Goal: Navigation & Orientation: Find specific page/section

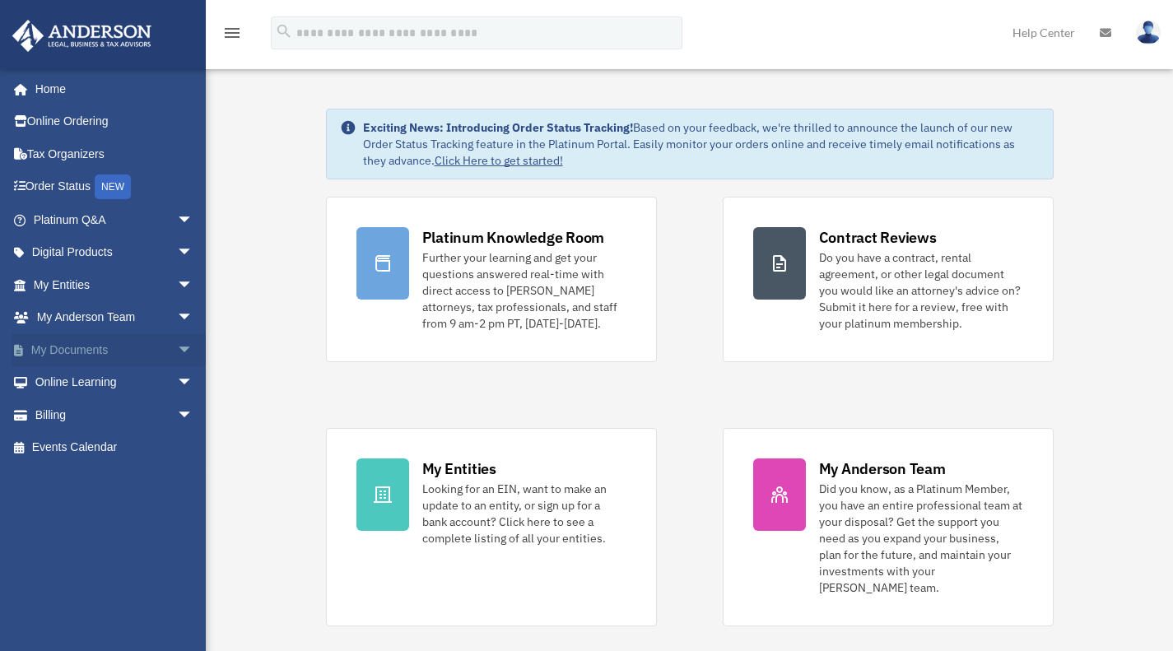
click at [106, 344] on link "My Documents arrow_drop_down" at bounding box center [115, 349] width 207 height 33
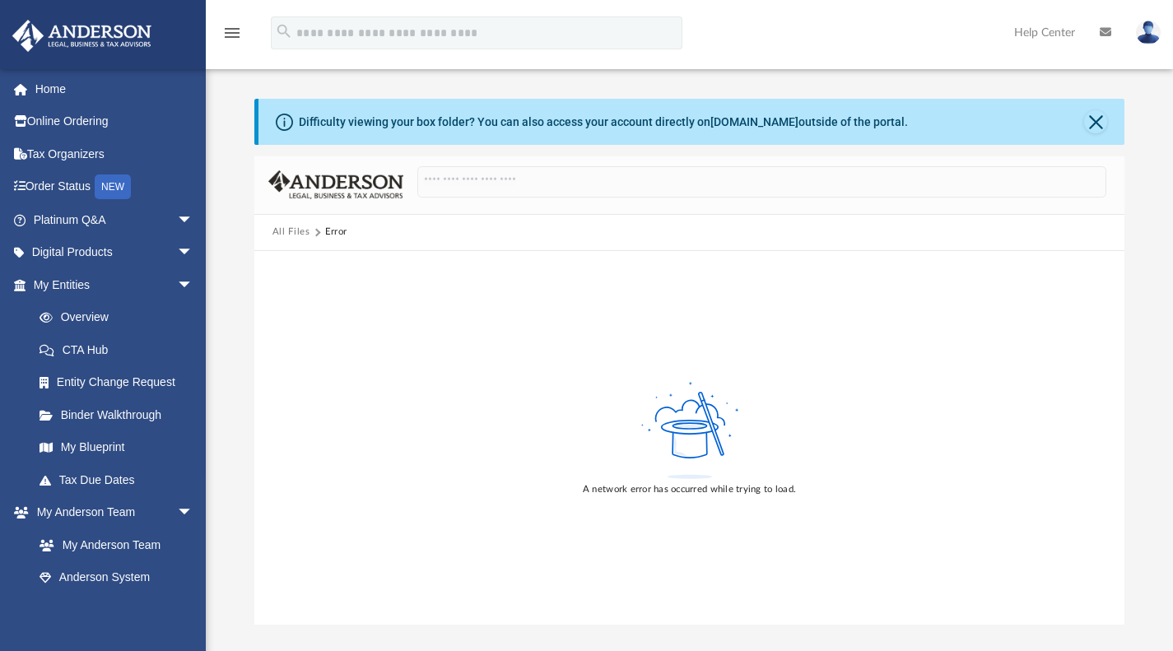
click at [342, 231] on div "Error" at bounding box center [335, 232] width 21 height 15
click at [81, 321] on link "Overview" at bounding box center [120, 317] width 195 height 33
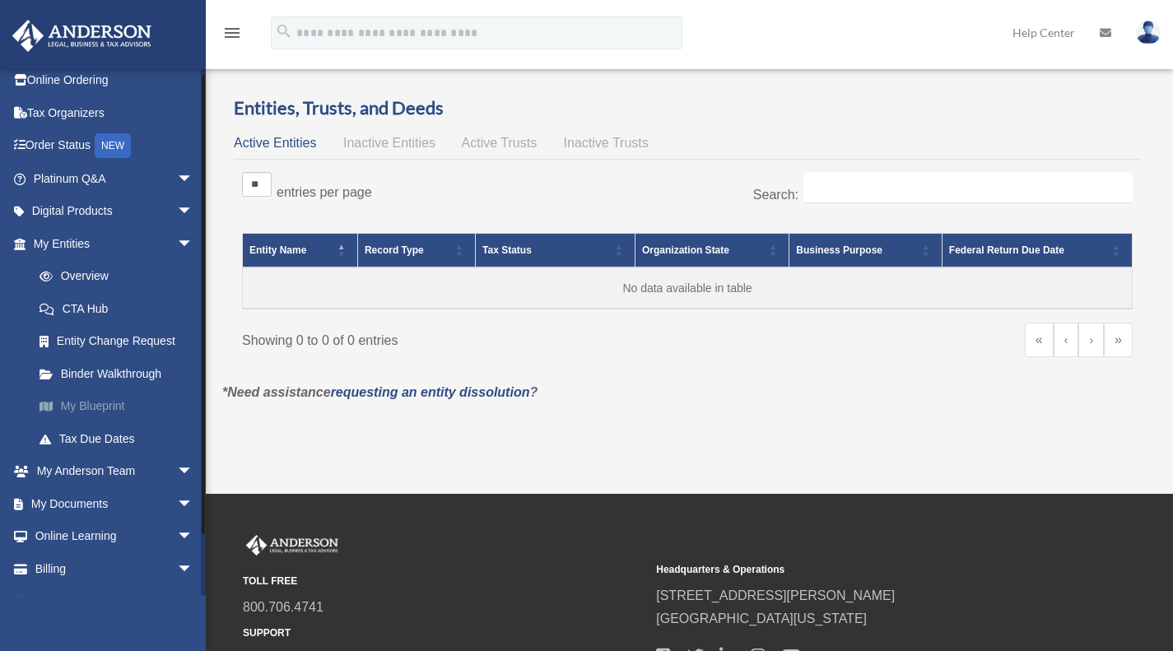
scroll to position [66, 0]
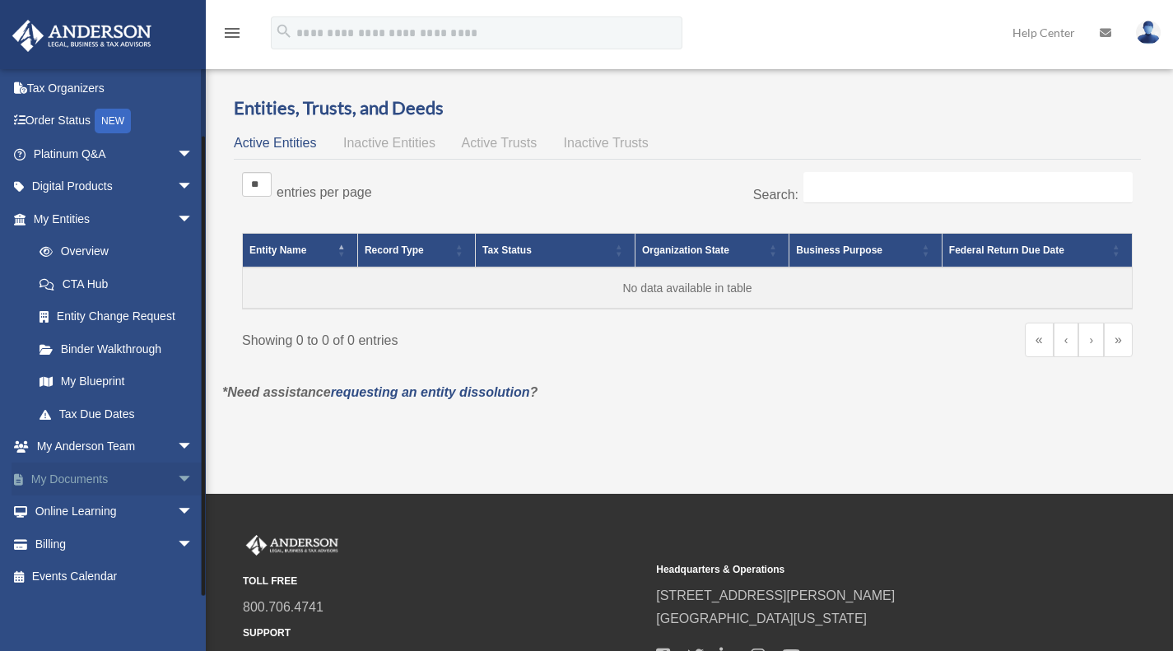
click at [93, 472] on link "My Documents arrow_drop_down" at bounding box center [115, 479] width 207 height 33
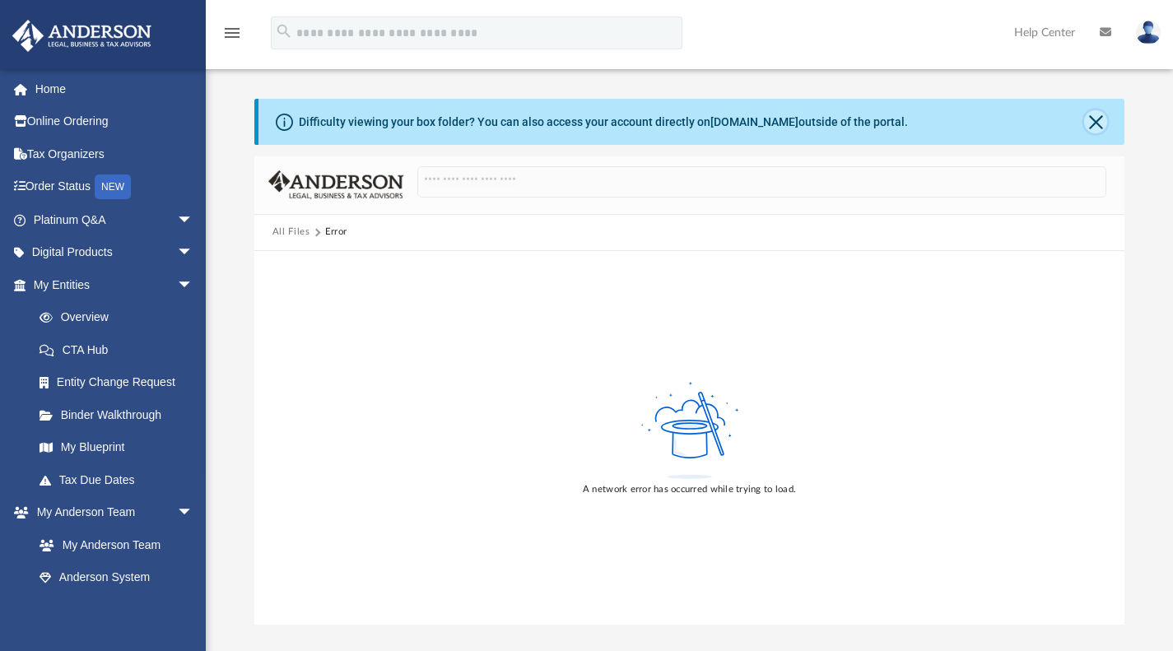
click at [1105, 125] on button "Close" at bounding box center [1095, 121] width 23 height 23
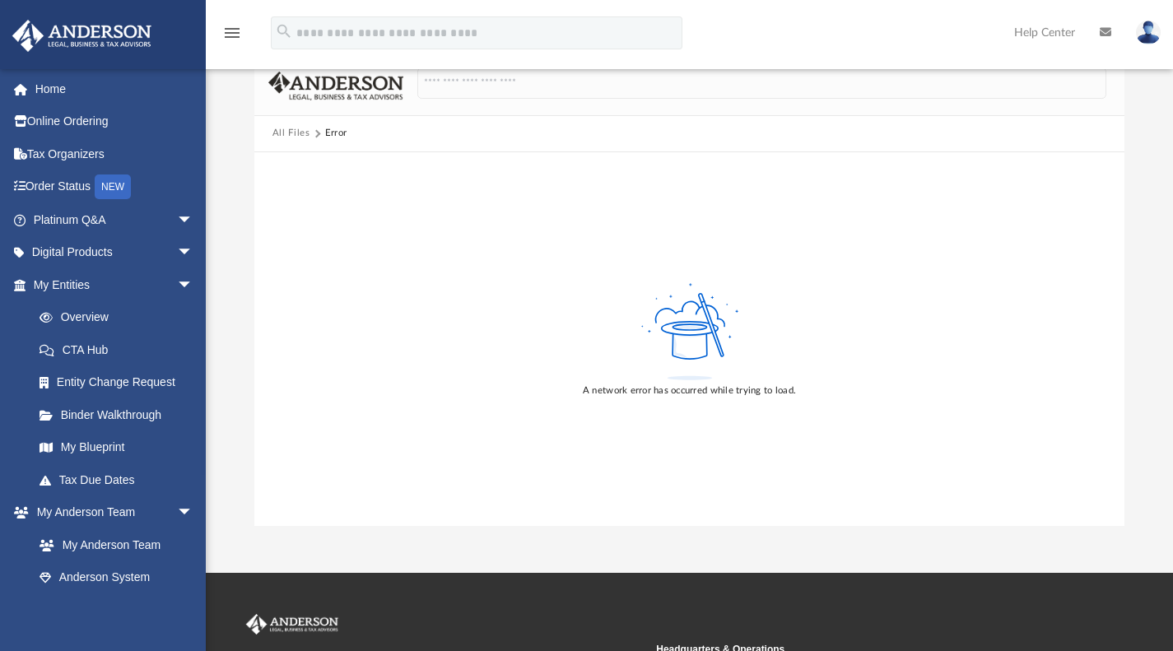
scroll to position [38, 0]
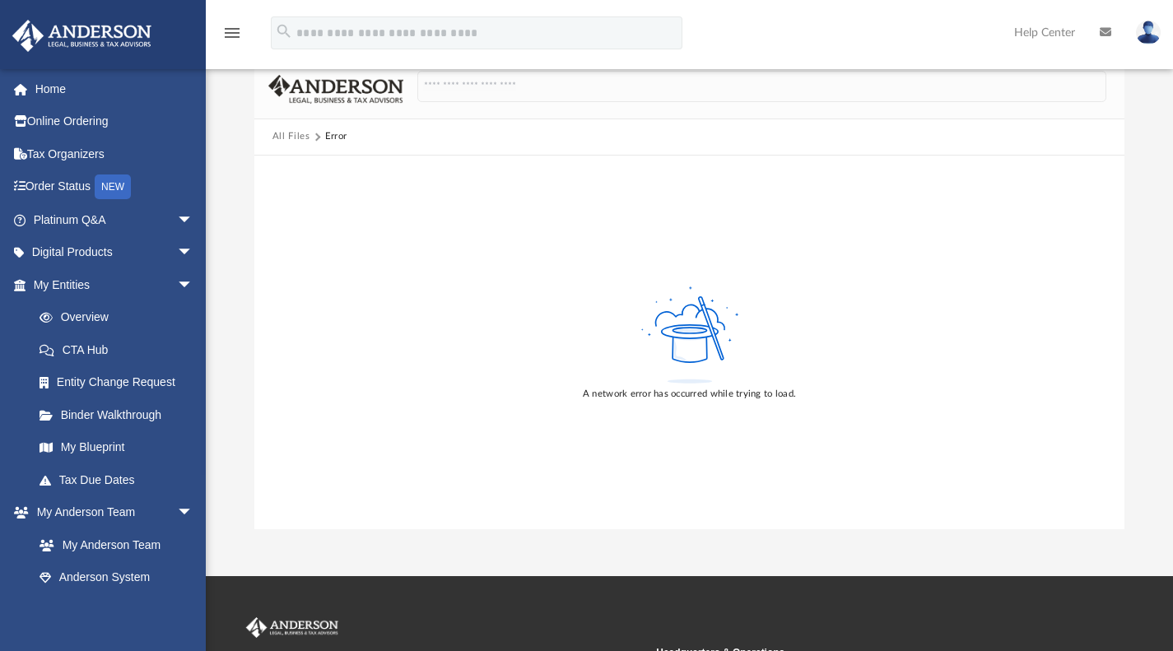
click at [1155, 29] on img at bounding box center [1148, 33] width 25 height 24
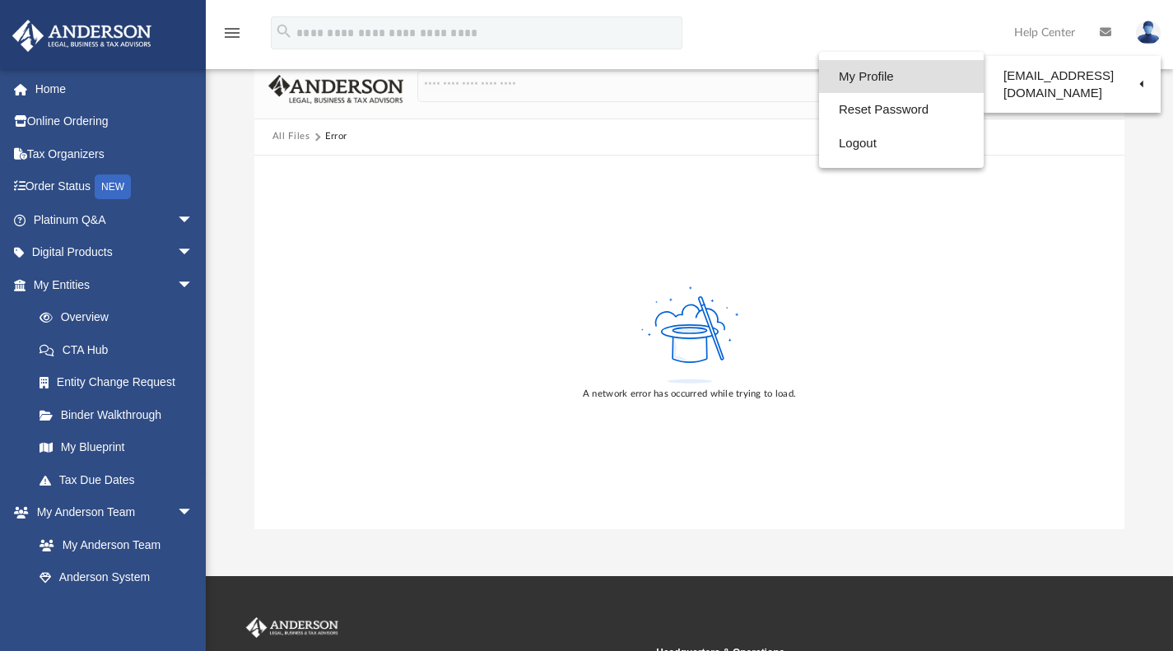
click at [881, 83] on link "My Profile" at bounding box center [901, 77] width 165 height 34
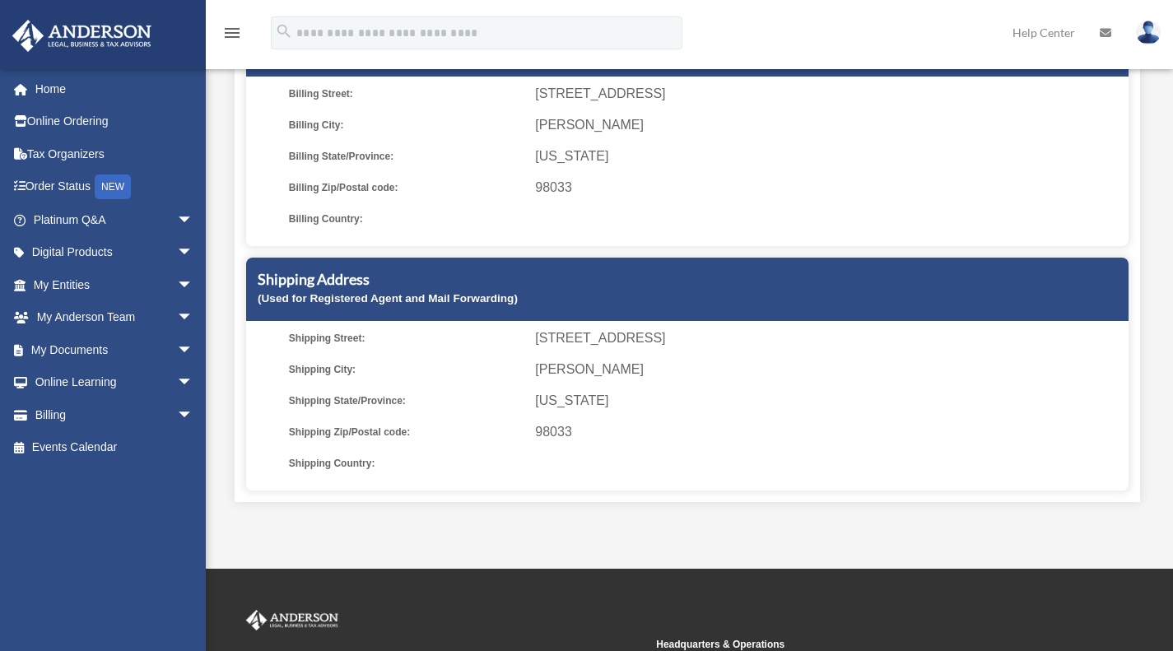
scroll to position [347, 0]
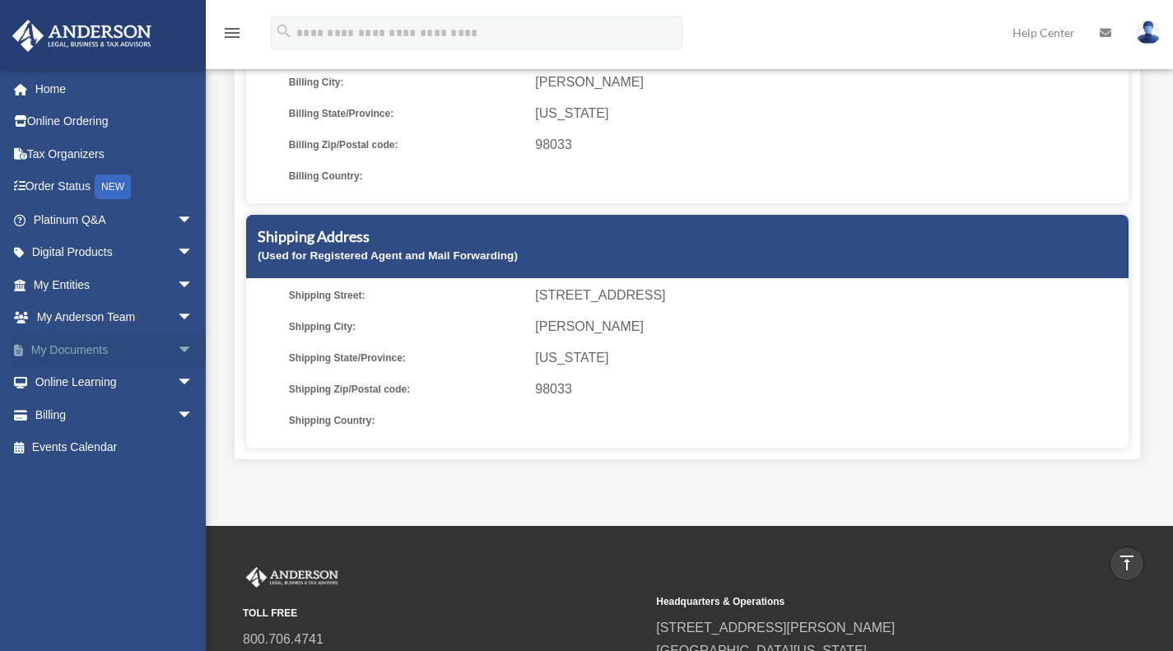
click at [79, 354] on link "My Documents arrow_drop_down" at bounding box center [115, 349] width 207 height 33
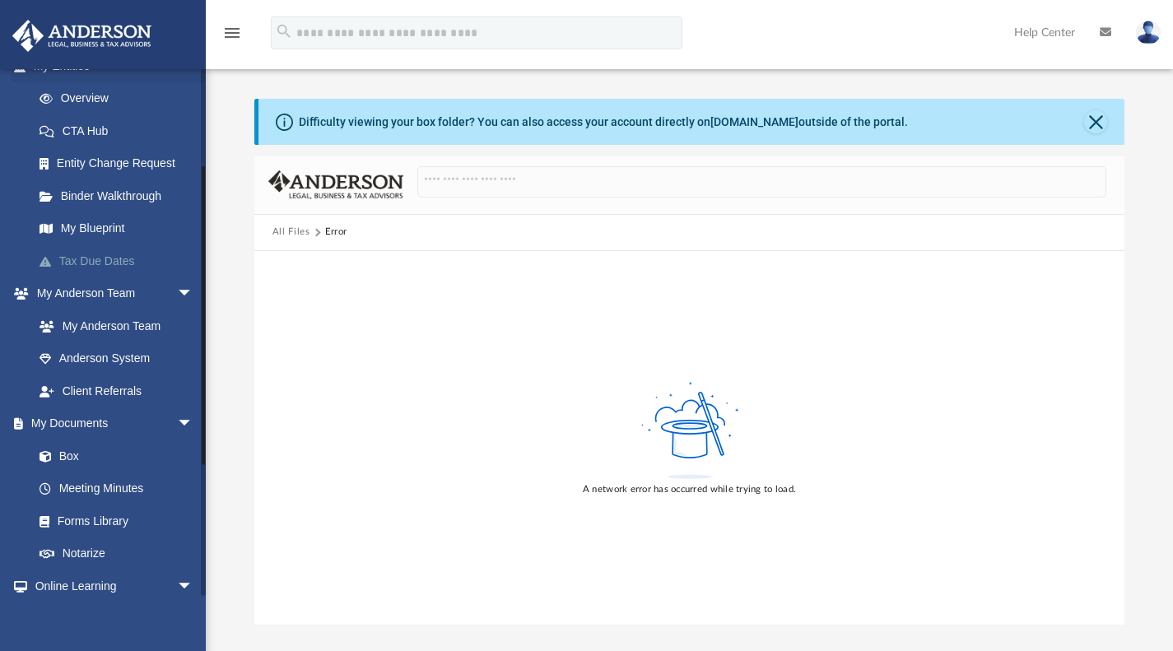
scroll to position [261, 0]
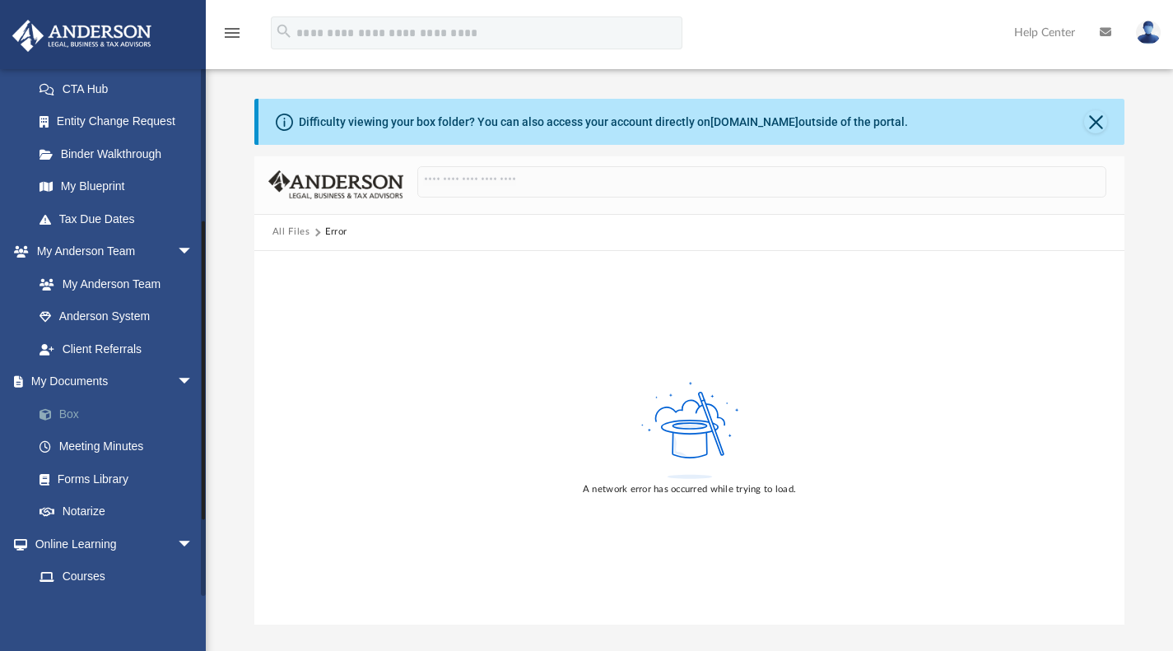
click at [74, 407] on link "Box" at bounding box center [120, 414] width 195 height 33
click at [49, 412] on span at bounding box center [54, 415] width 11 height 12
click at [89, 438] on link "Meeting Minutes" at bounding box center [120, 446] width 195 height 33
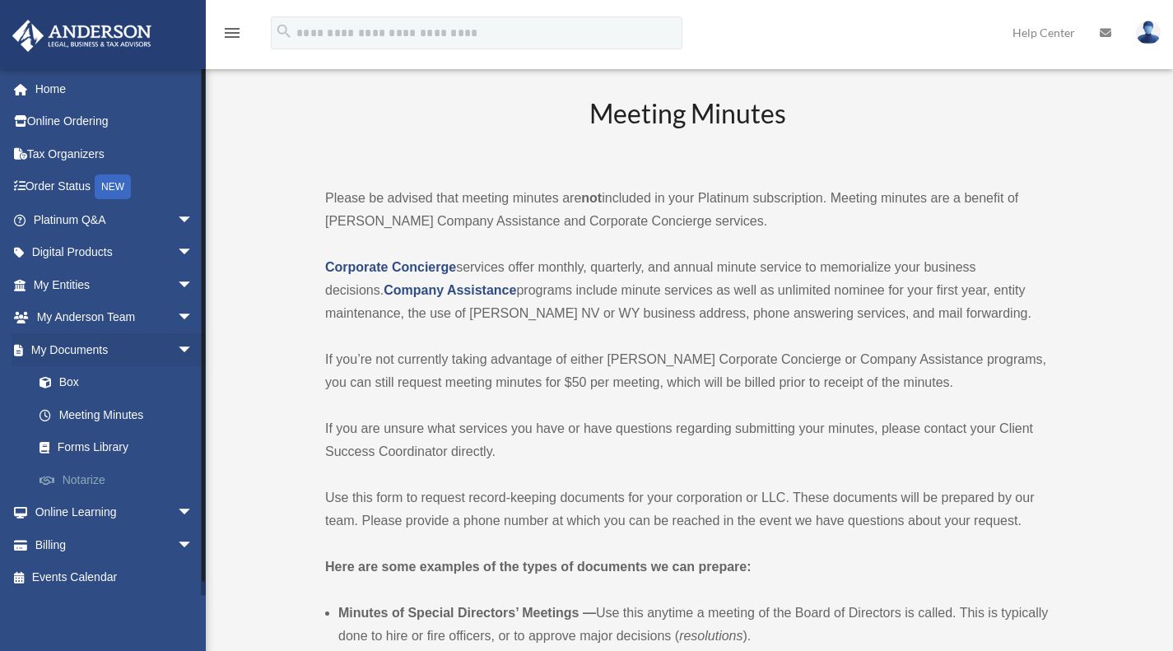
scroll to position [1, 0]
click at [95, 455] on link "Forms Library" at bounding box center [120, 446] width 195 height 33
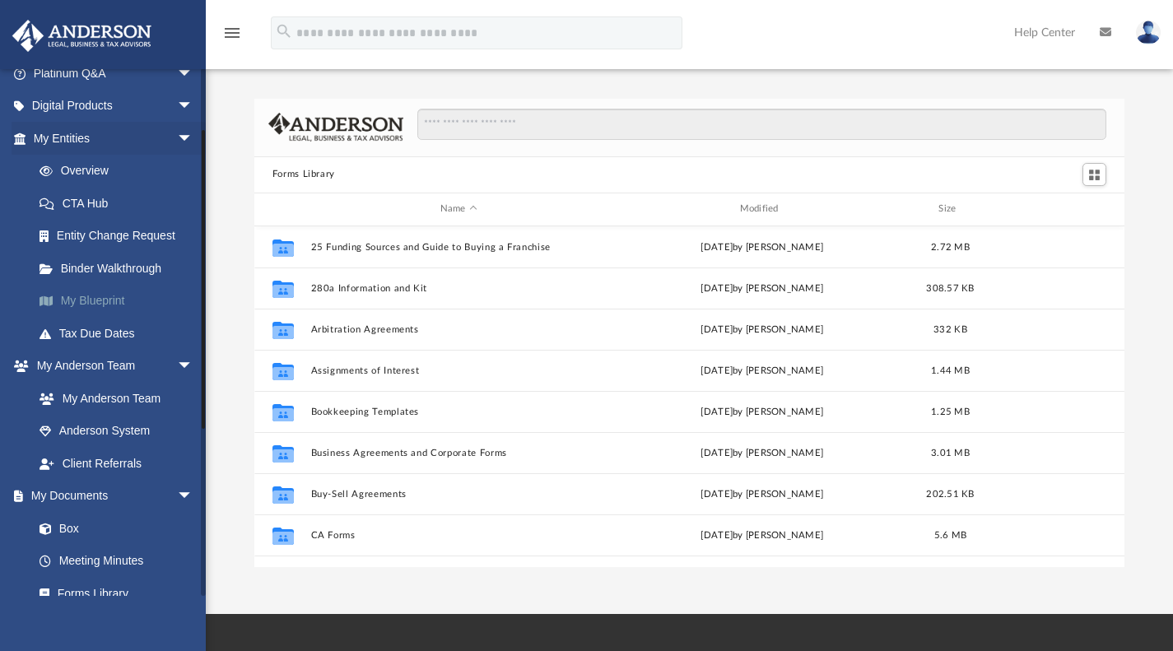
scroll to position [147, 0]
click at [69, 521] on link "Box" at bounding box center [120, 528] width 195 height 33
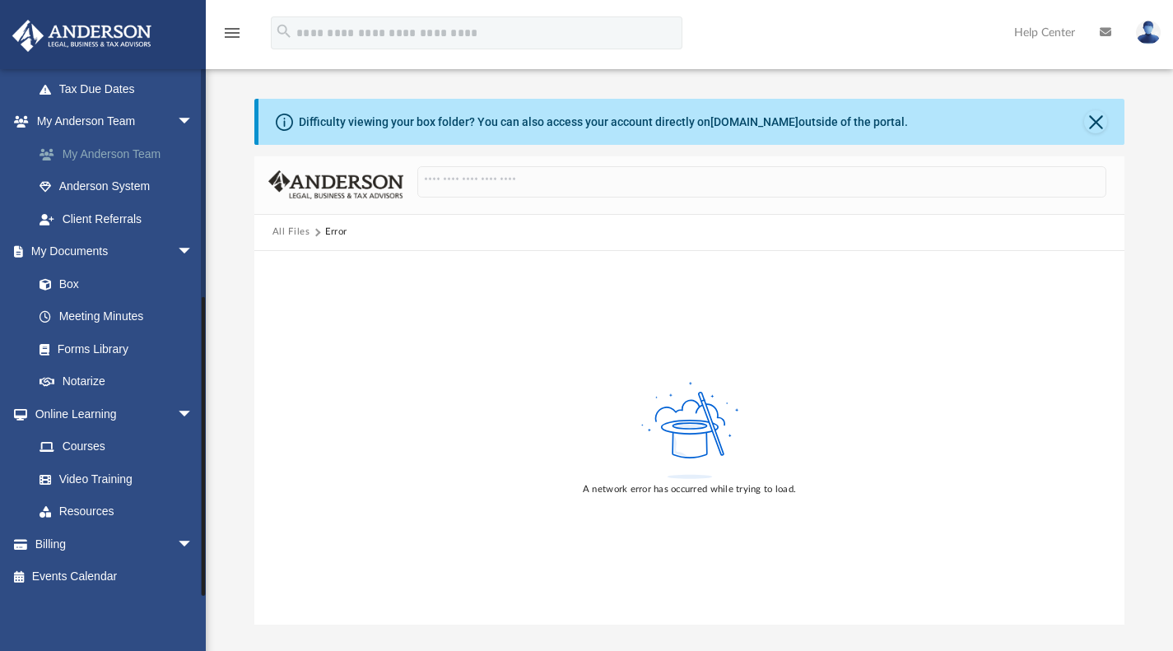
scroll to position [391, 0]
click at [70, 277] on link "Box" at bounding box center [120, 283] width 195 height 33
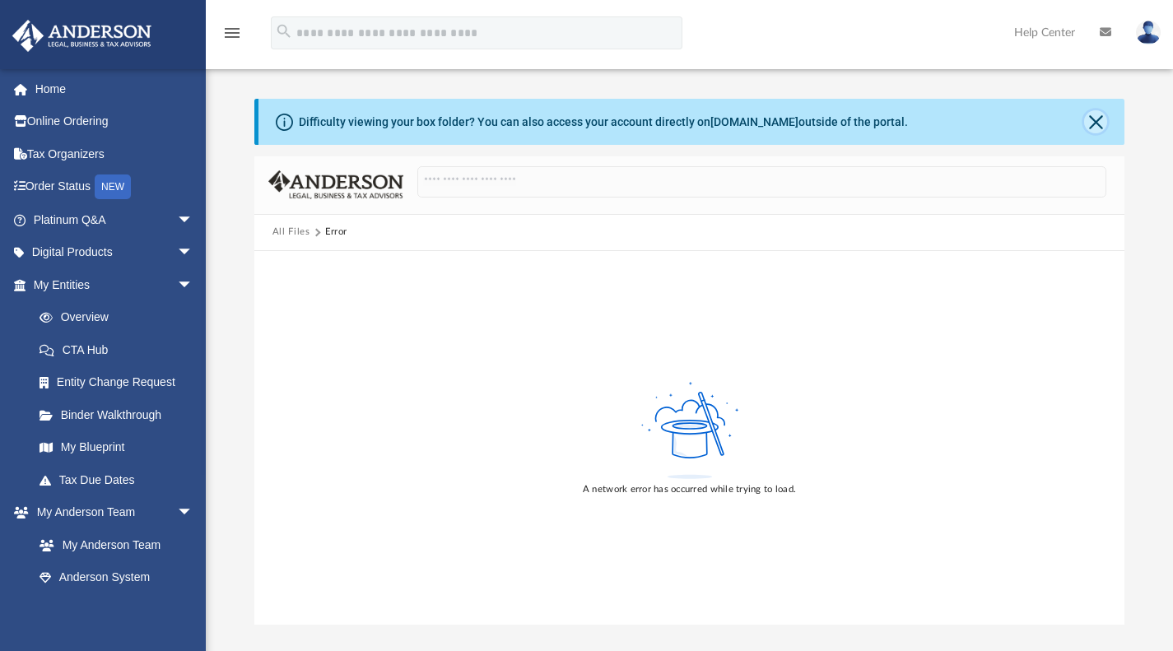
click at [1088, 120] on button "Close" at bounding box center [1095, 121] width 23 height 23
